Goal: Task Accomplishment & Management: Manage account settings

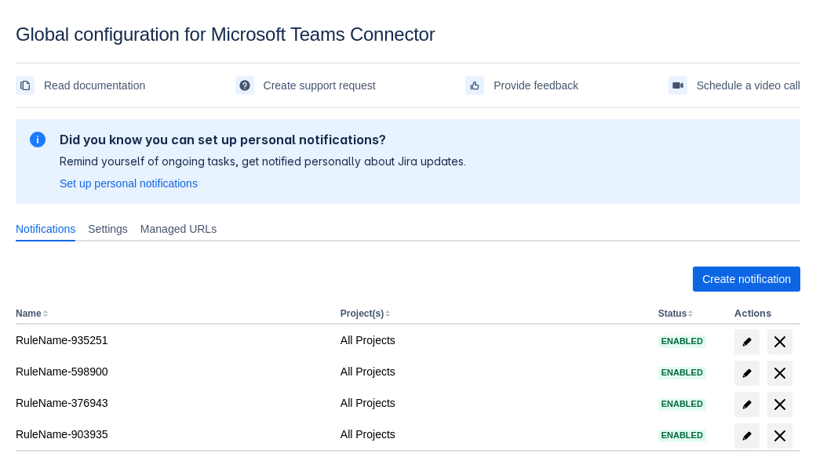
click at [746, 279] on span "Create notification" at bounding box center [746, 279] width 89 height 25
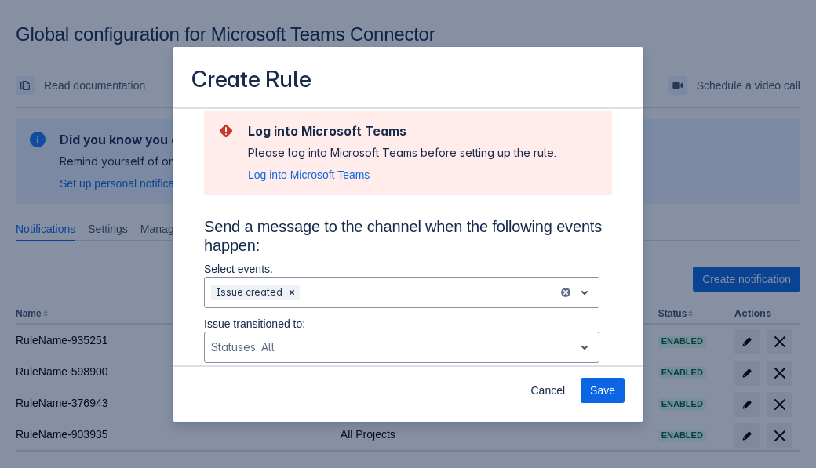
type input "RuleName-937038New Rule (5)"
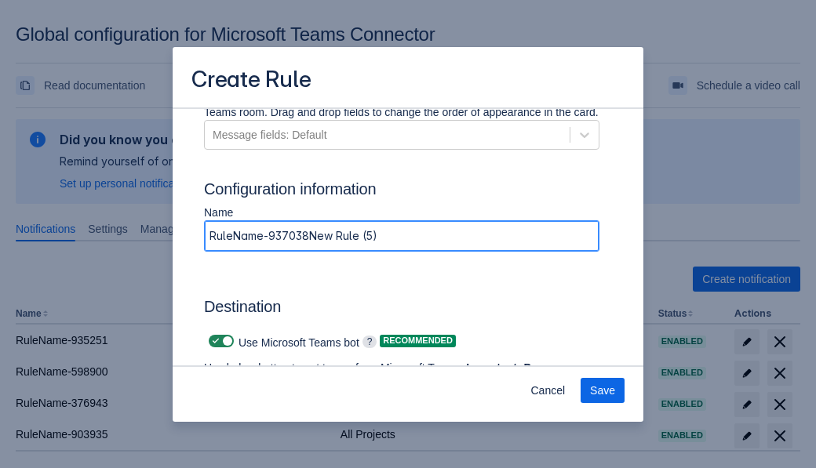
click at [291, 401] on span "Authenticate in Microsoft Teams" at bounding box center [290, 413] width 155 height 25
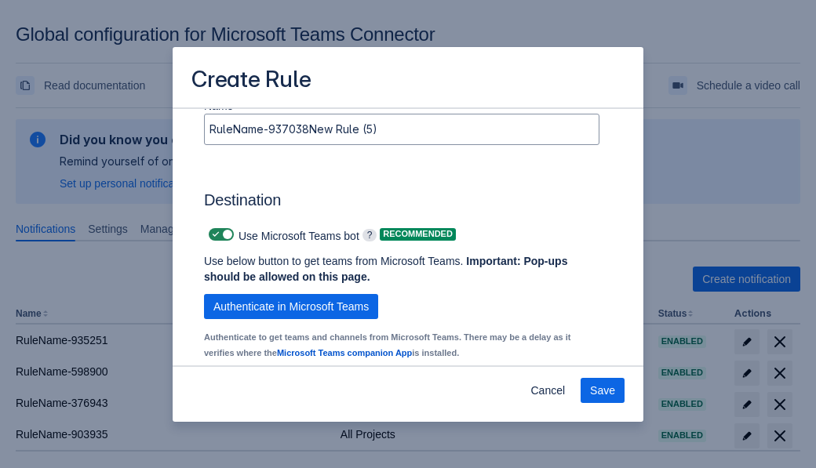
click at [293, 431] on div "Scrollable content" at bounding box center [281, 440] width 140 height 19
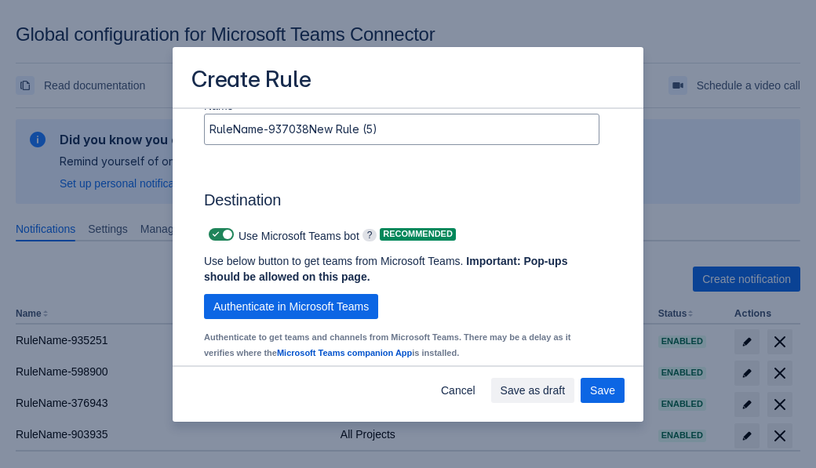
click at [484, 431] on div "Scrollable content" at bounding box center [472, 440] width 140 height 19
click at [602, 391] on span "Save" at bounding box center [602, 390] width 25 height 25
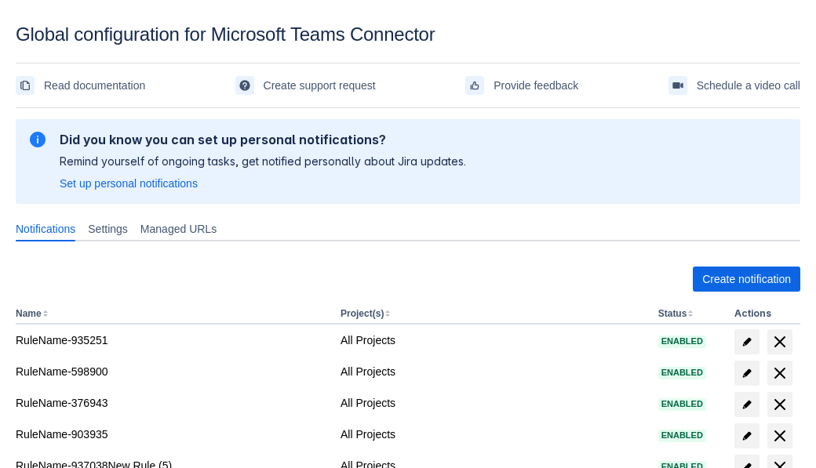
click at [779, 458] on span "delete" at bounding box center [779, 467] width 19 height 19
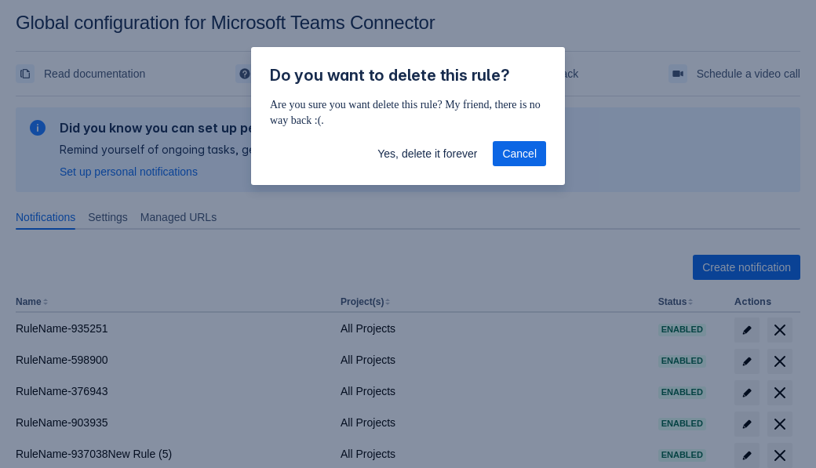
click at [427, 154] on span "Yes, delete it forever" at bounding box center [427, 153] width 100 height 25
